Goal: Information Seeking & Learning: Learn about a topic

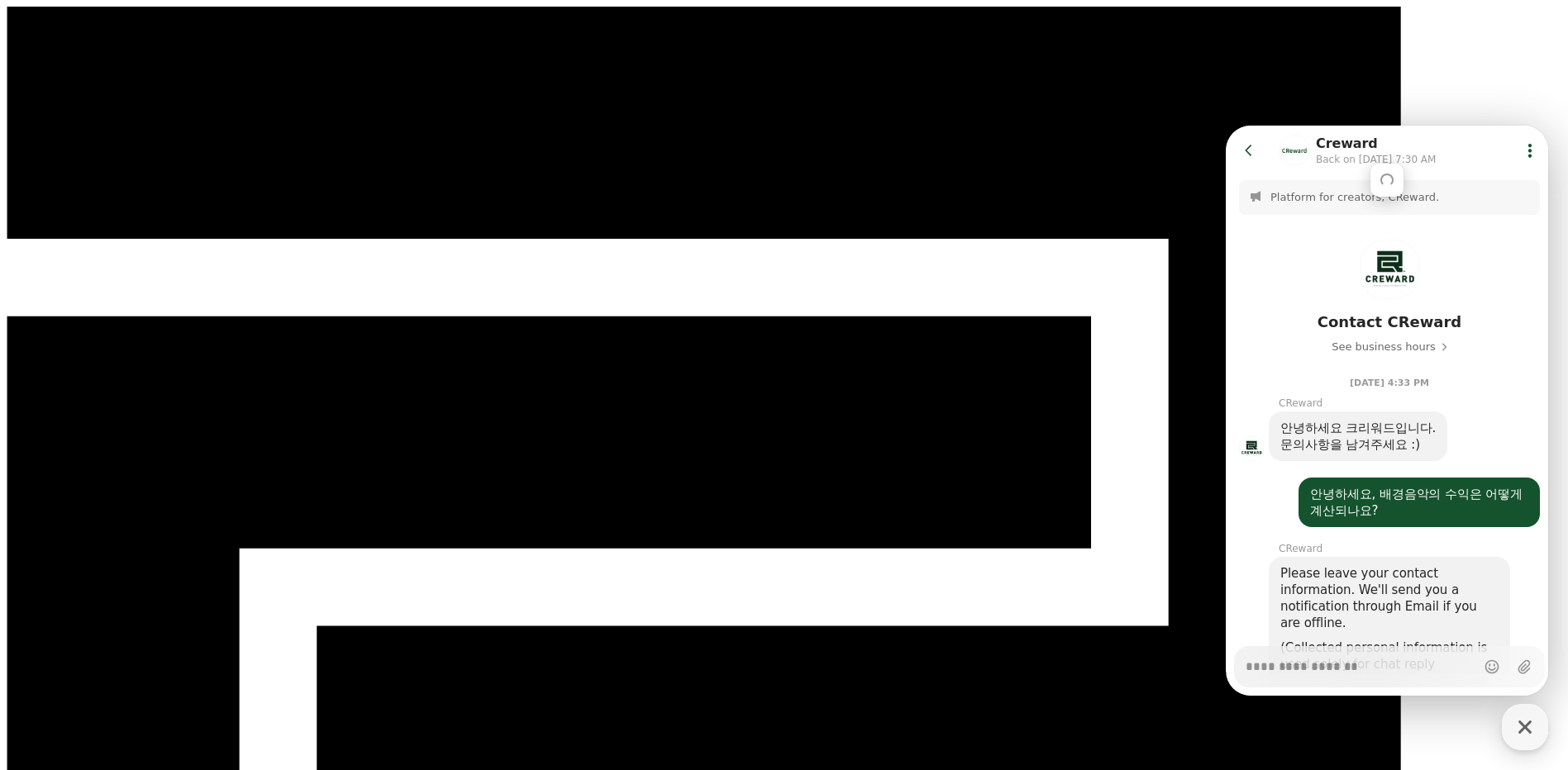
scroll to position [1168, 0]
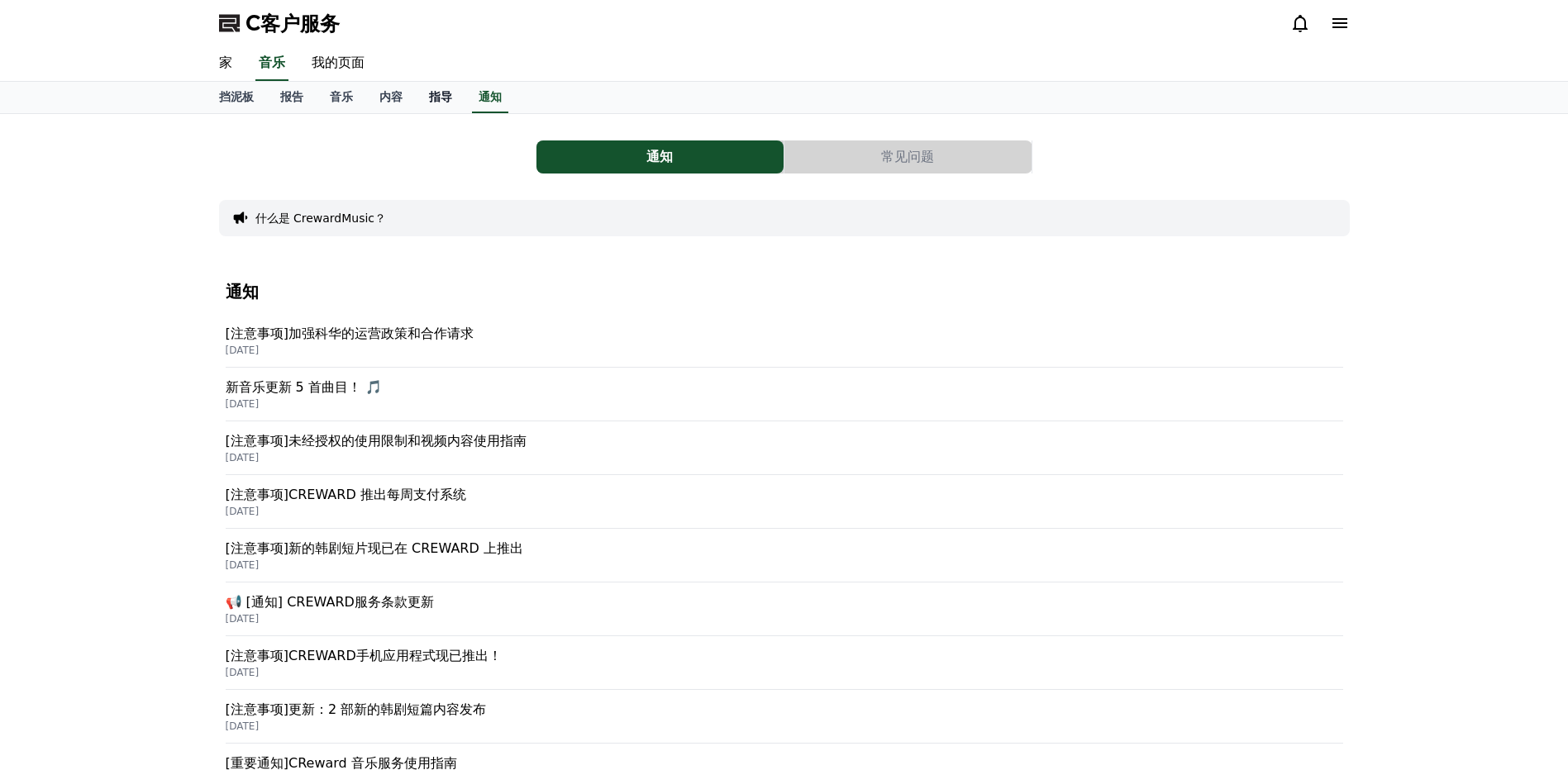
drag, startPoint x: 442, startPoint y: 93, endPoint x: 438, endPoint y: 108, distance: 15.5
click at [442, 93] on font "指导" at bounding box center [440, 97] width 23 height 14
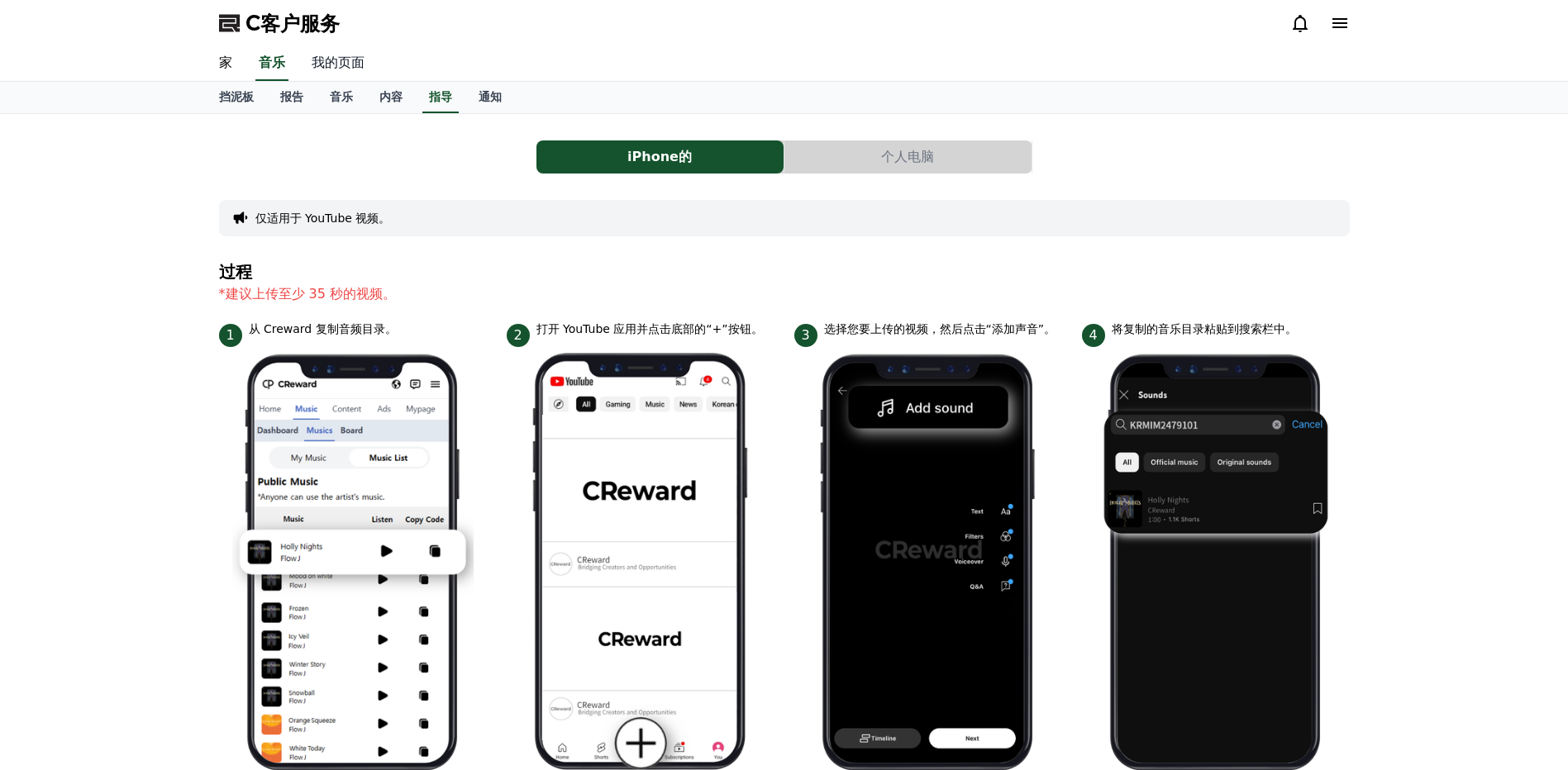
click at [341, 66] on link "我的页面" at bounding box center [337, 64] width 79 height 35
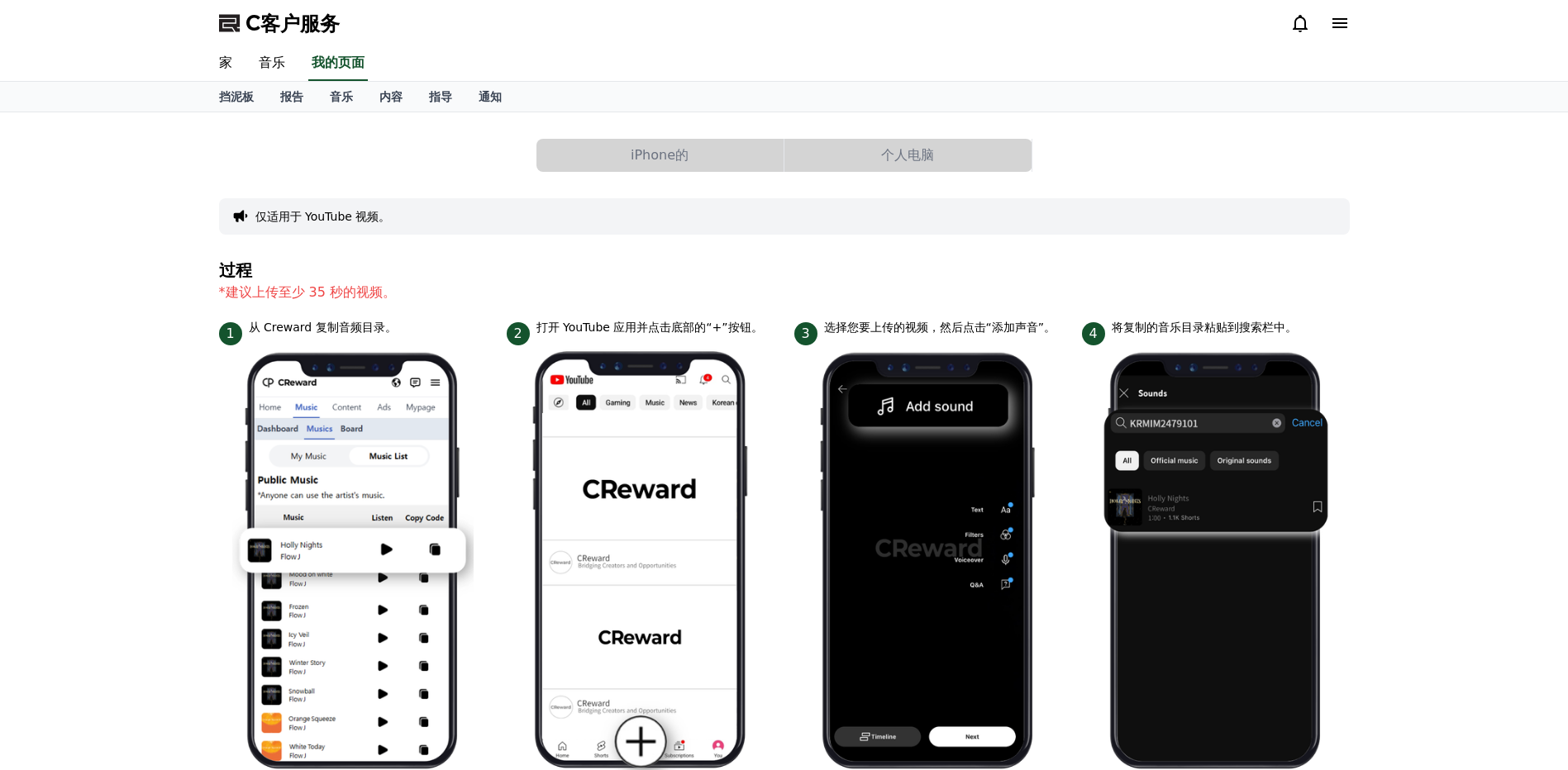
select select "**********"
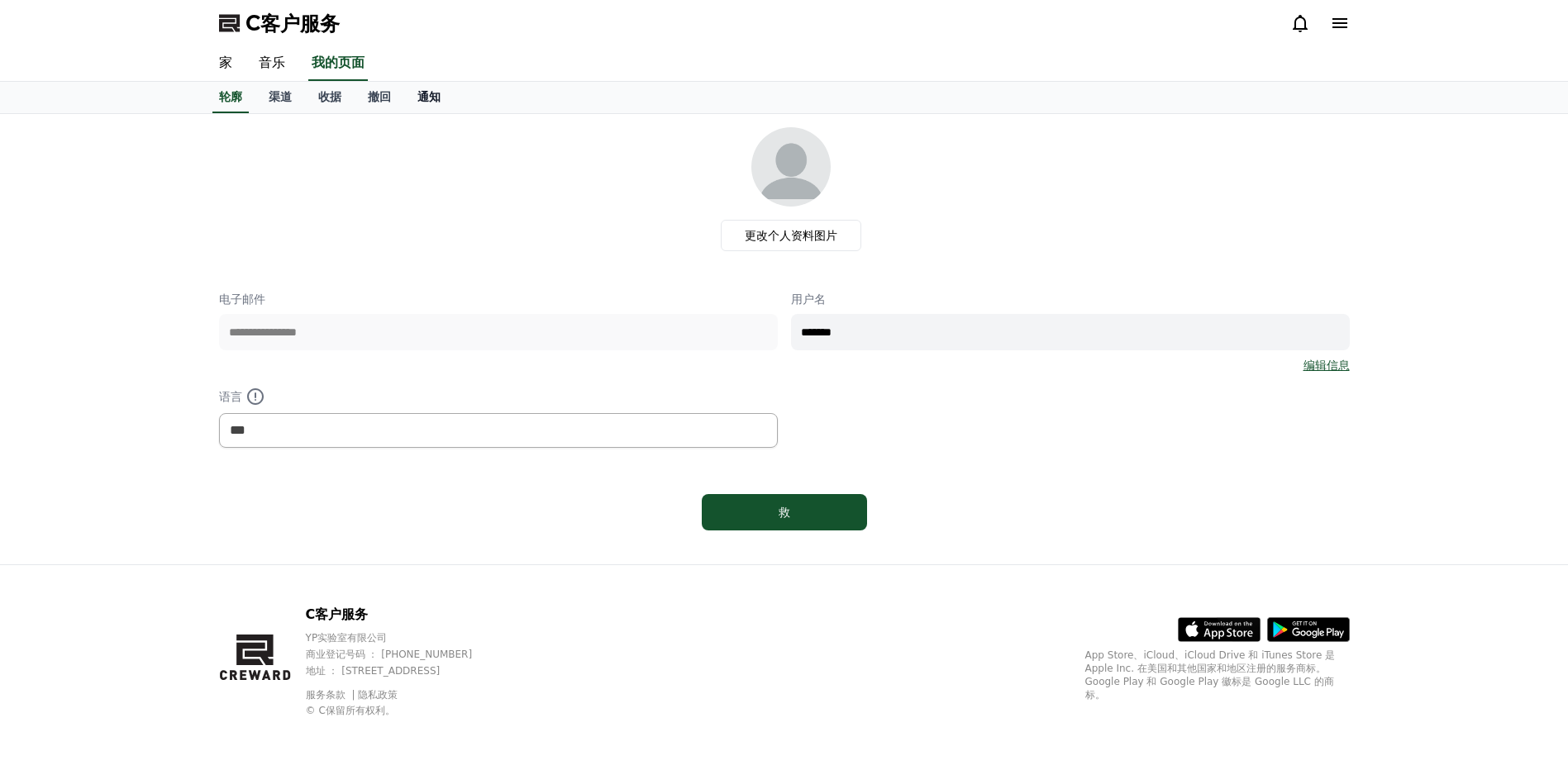
click at [432, 102] on font "通知" at bounding box center [428, 97] width 23 height 14
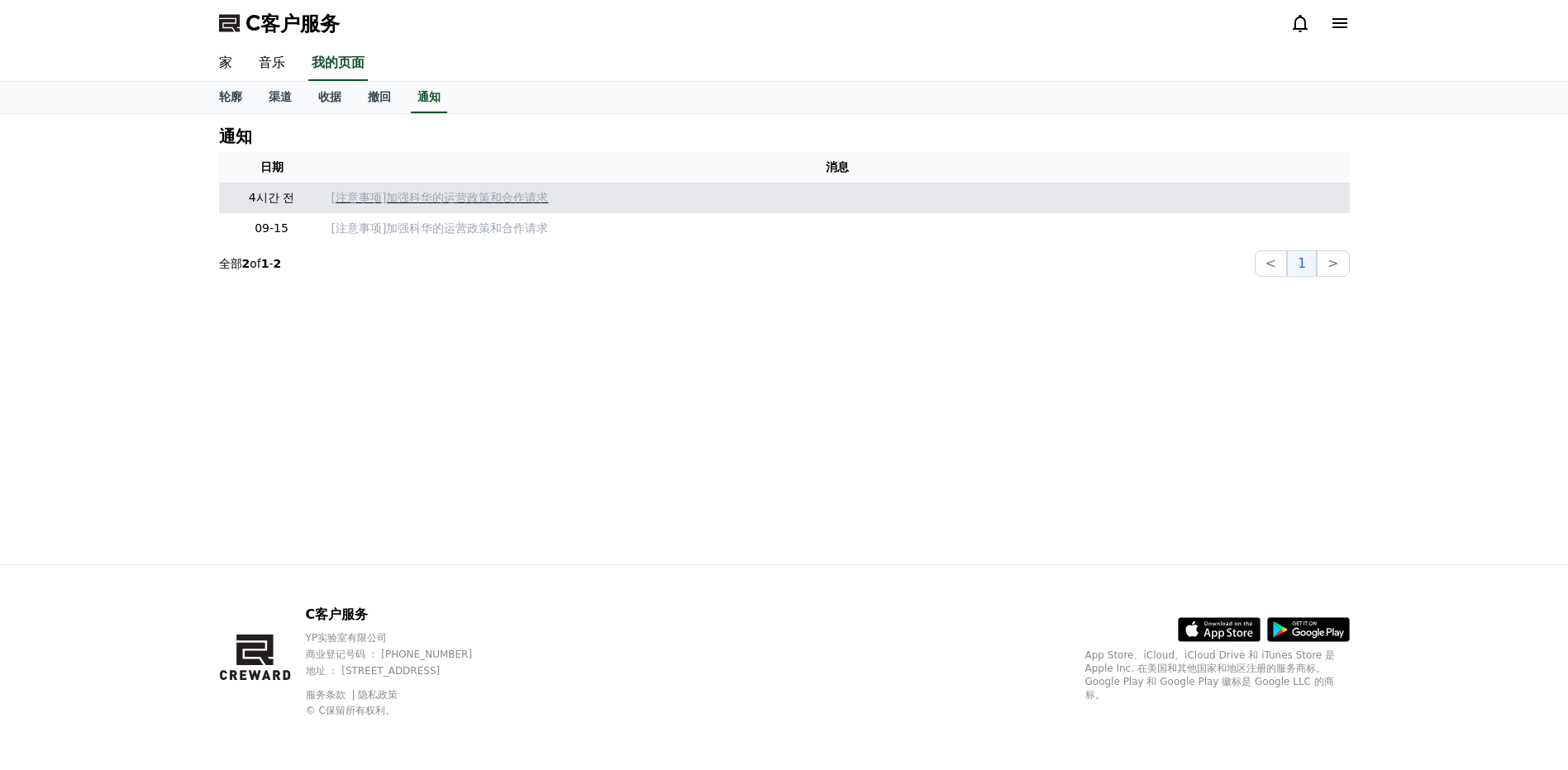
click at [497, 200] on p "[注意事项]加强科华的运营政策和合作请求" at bounding box center [838, 198] width 1012 height 17
